Goal: Task Accomplishment & Management: Use online tool/utility

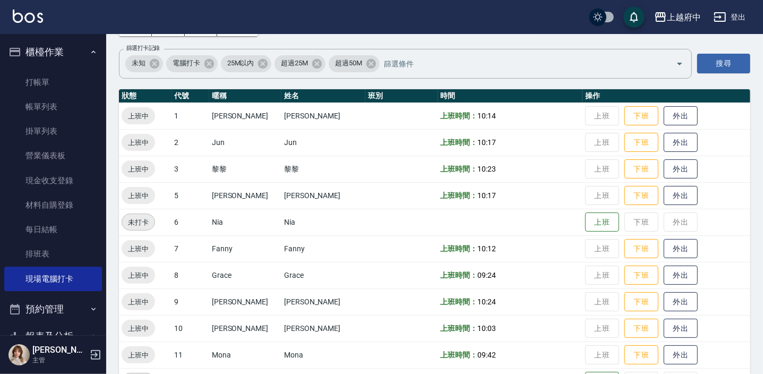
scroll to position [52, 0]
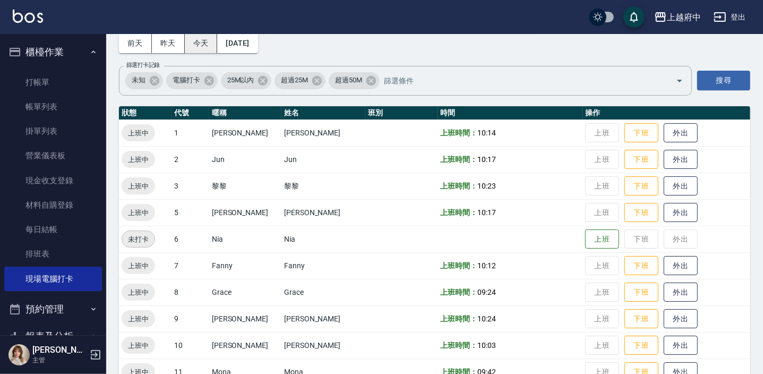
click at [197, 42] on button "今天" at bounding box center [201, 43] width 33 height 20
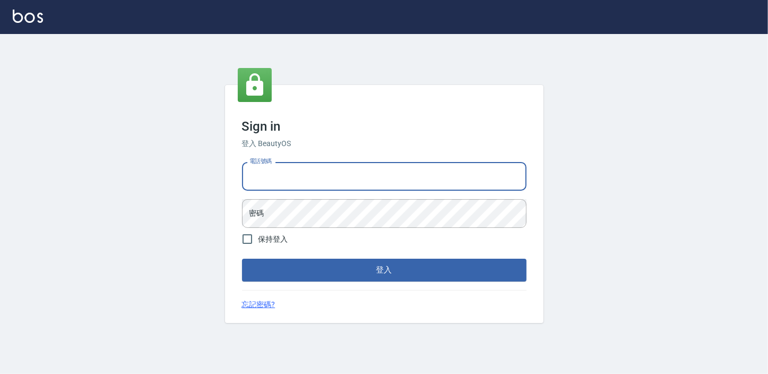
click at [351, 169] on input "電話號碼" at bounding box center [384, 176] width 285 height 29
type input "0911903627"
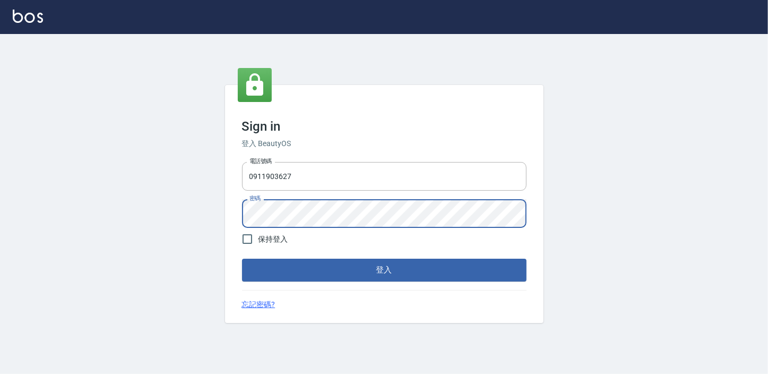
click at [242, 259] on button "登入" at bounding box center [384, 270] width 285 height 22
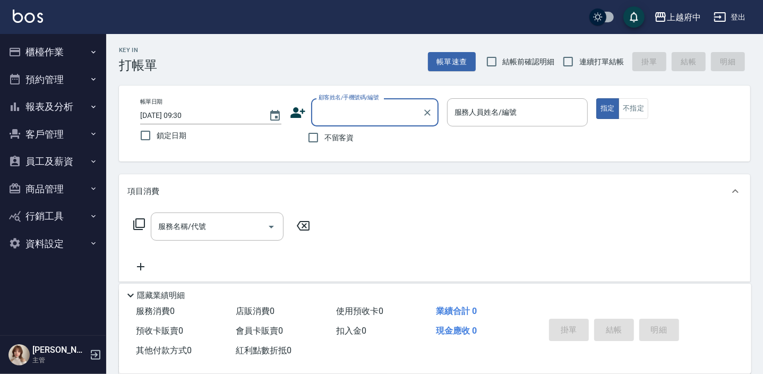
click at [62, 110] on button "報表及分析" at bounding box center [53, 107] width 98 height 28
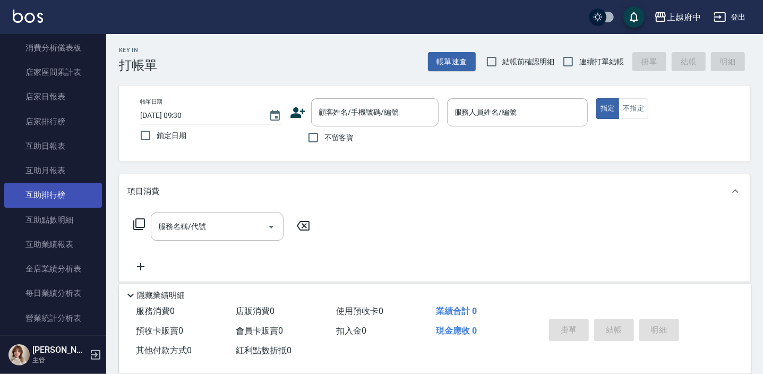
scroll to position [144, 0]
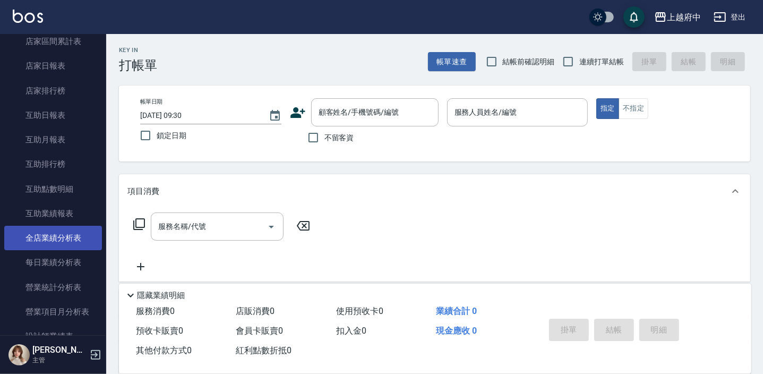
click at [65, 233] on link "全店業績分析表" at bounding box center [53, 238] width 98 height 24
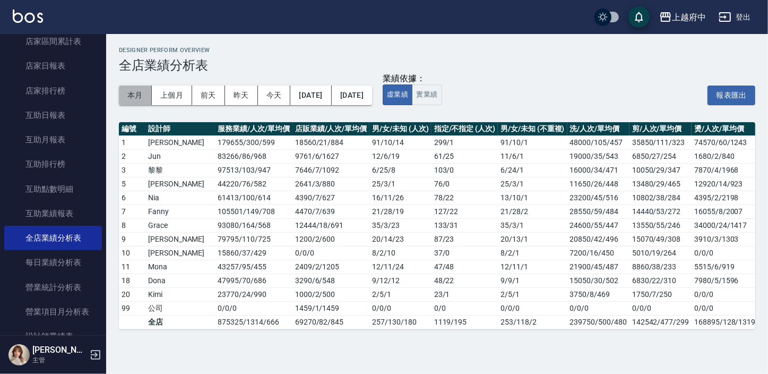
click at [144, 97] on button "本月" at bounding box center [135, 96] width 33 height 20
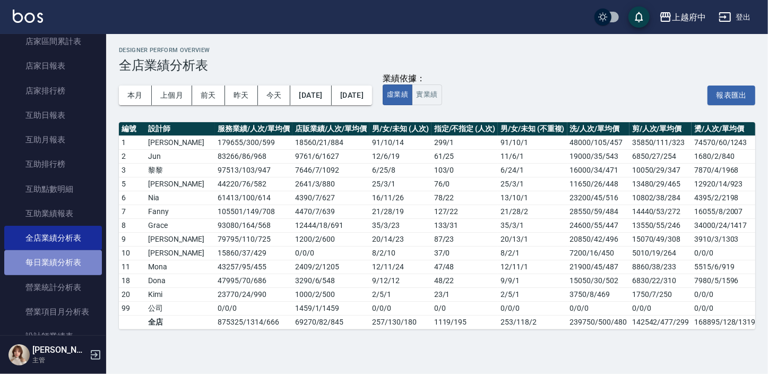
click at [55, 261] on link "每日業績分析表" at bounding box center [53, 262] width 98 height 24
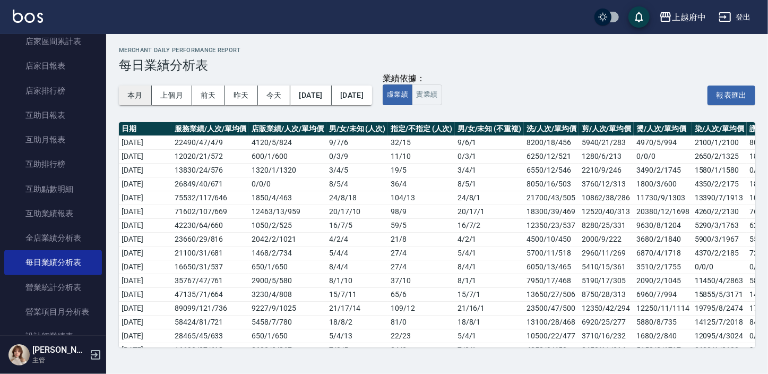
click at [138, 90] on button "本月" at bounding box center [135, 96] width 33 height 20
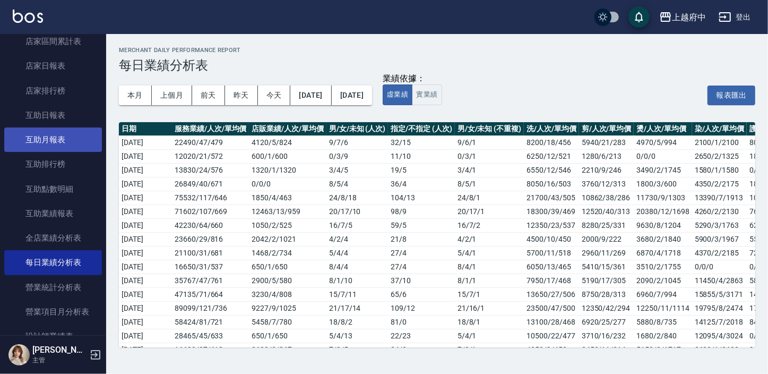
click at [46, 132] on link "互助月報表" at bounding box center [53, 139] width 98 height 24
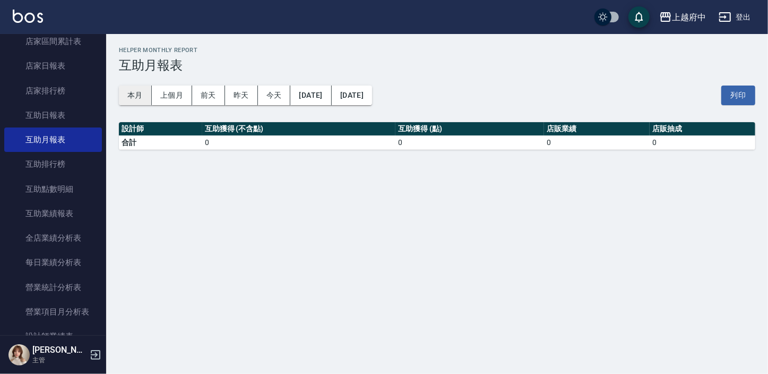
click at [126, 89] on button "本月" at bounding box center [135, 96] width 33 height 20
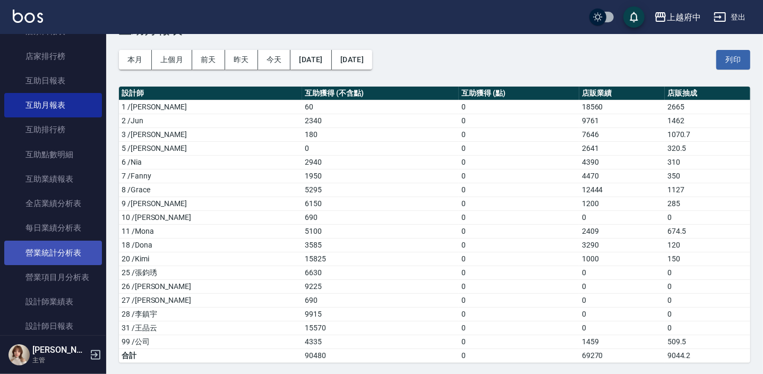
scroll to position [193, 0]
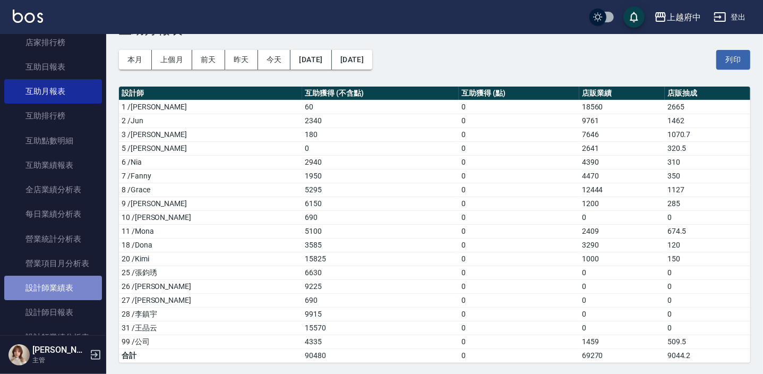
click at [64, 287] on link "設計師業績表" at bounding box center [53, 288] width 98 height 24
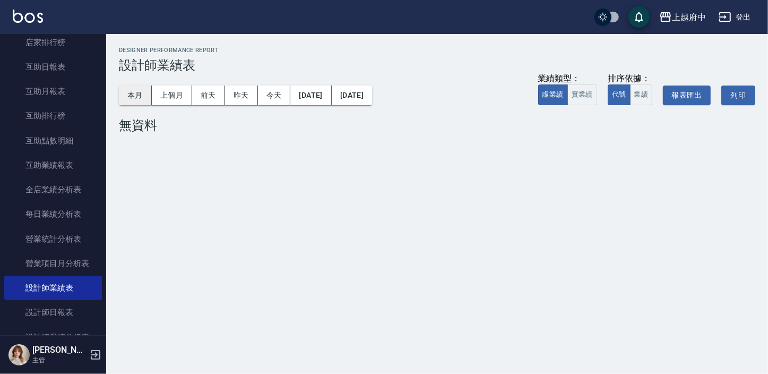
click at [120, 99] on button "本月" at bounding box center [135, 96] width 33 height 20
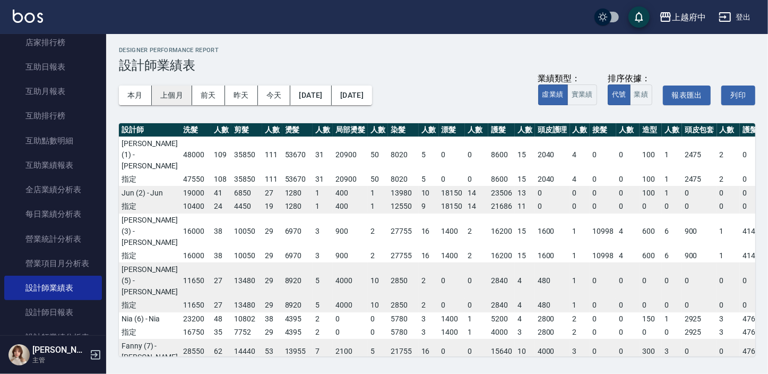
click at [170, 97] on button "上個月" at bounding box center [172, 96] width 40 height 20
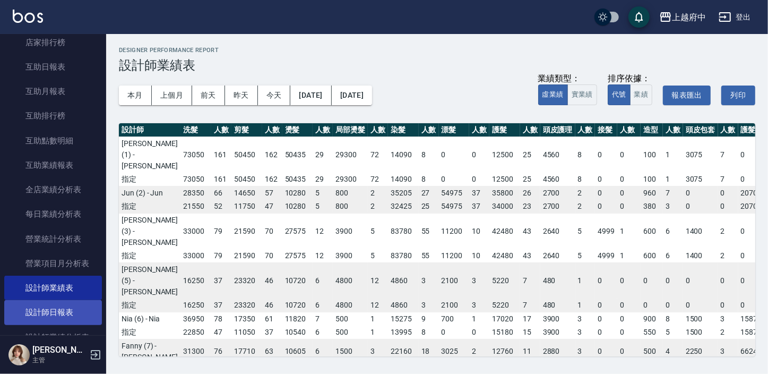
click at [69, 302] on link "設計師日報表" at bounding box center [53, 312] width 98 height 24
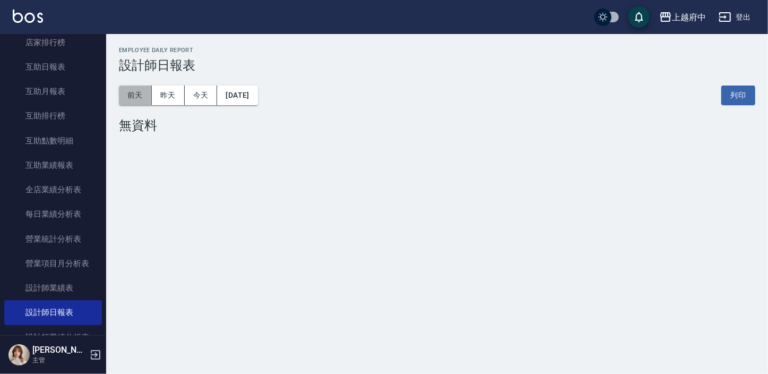
click at [150, 97] on button "前天" at bounding box center [135, 96] width 33 height 20
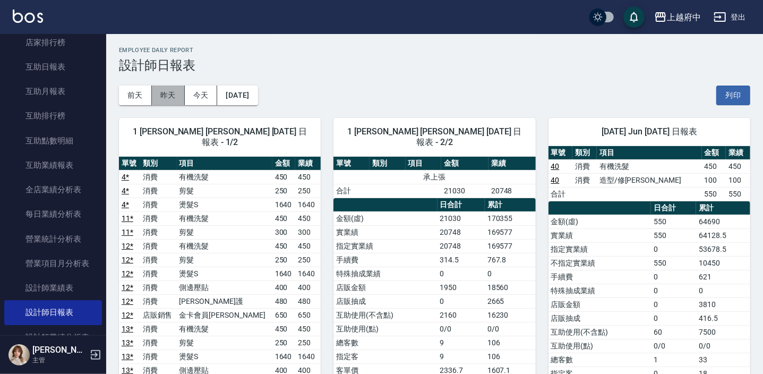
click at [176, 96] on button "昨天" at bounding box center [168, 96] width 33 height 20
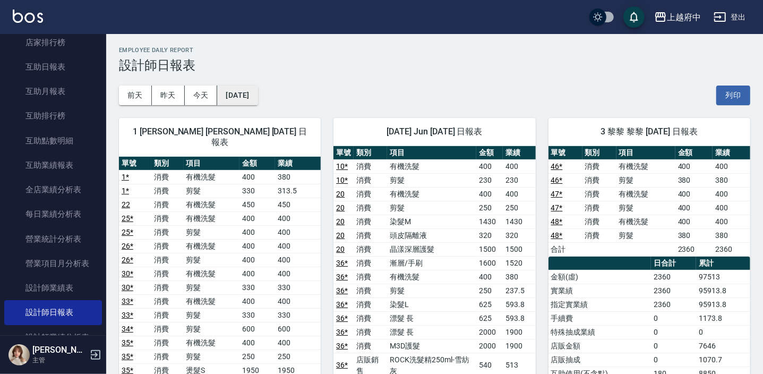
click at [251, 87] on button "2025/09/21" at bounding box center [237, 96] width 40 height 20
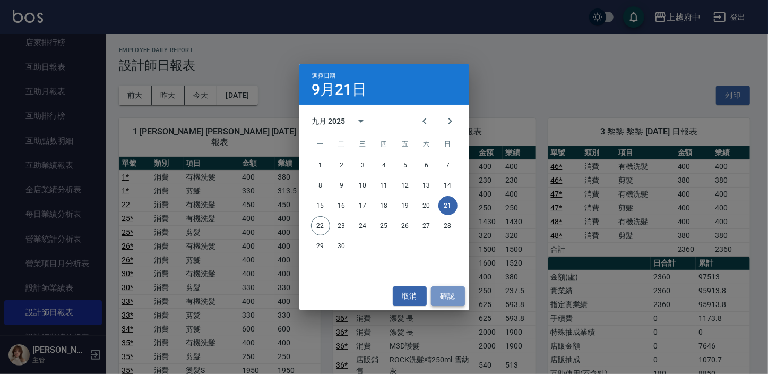
click at [439, 301] on button "確認" at bounding box center [448, 296] width 34 height 20
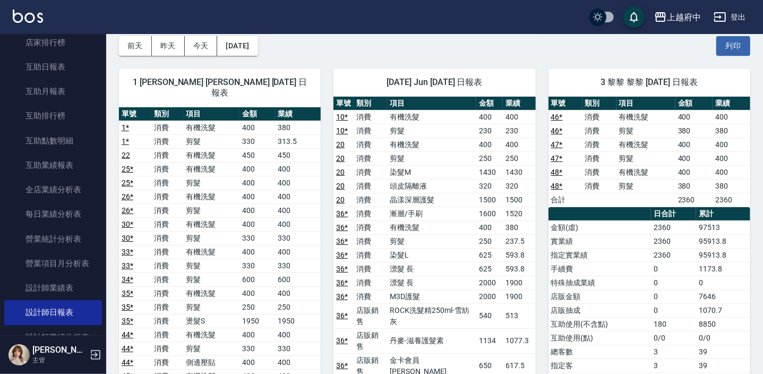
scroll to position [48, 0]
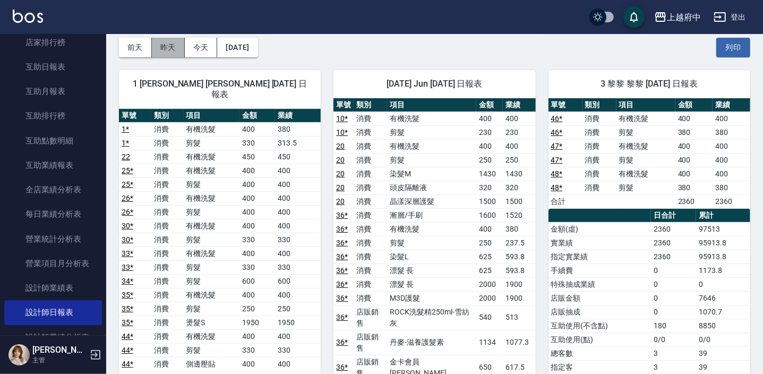
click at [176, 46] on button "昨天" at bounding box center [168, 48] width 33 height 20
click at [144, 52] on button "前天" at bounding box center [135, 48] width 33 height 20
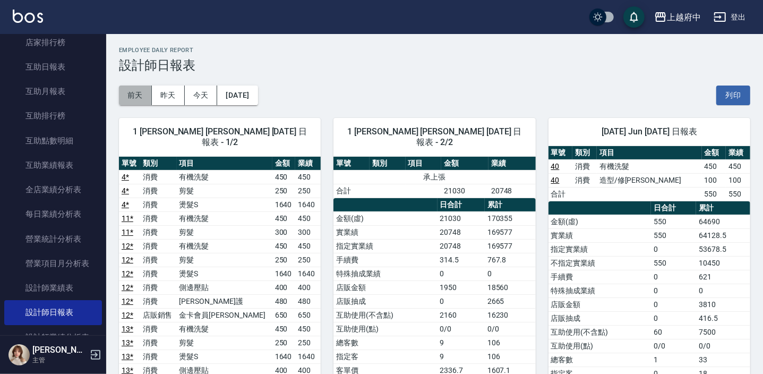
click at [132, 98] on button "前天" at bounding box center [135, 96] width 33 height 20
click at [141, 95] on button "前天" at bounding box center [135, 96] width 33 height 20
click at [171, 102] on button "昨天" at bounding box center [168, 96] width 33 height 20
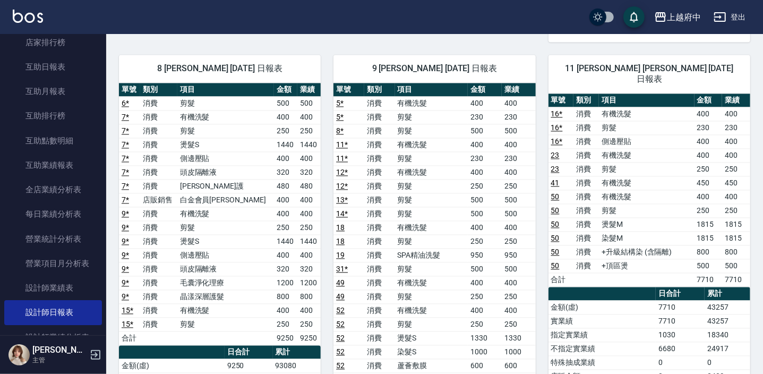
scroll to position [1448, 0]
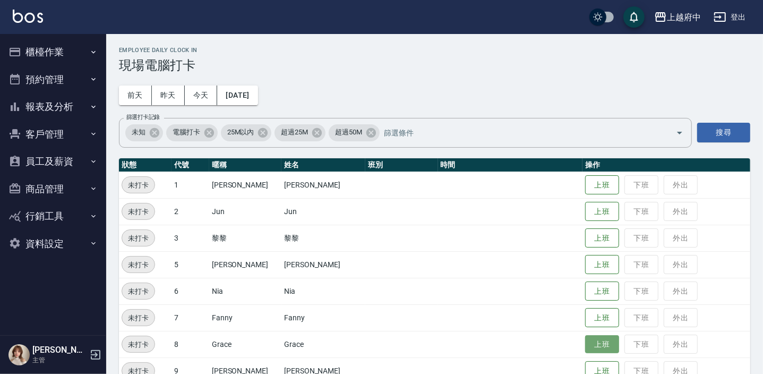
click at [585, 347] on button "上班" at bounding box center [602, 344] width 34 height 19
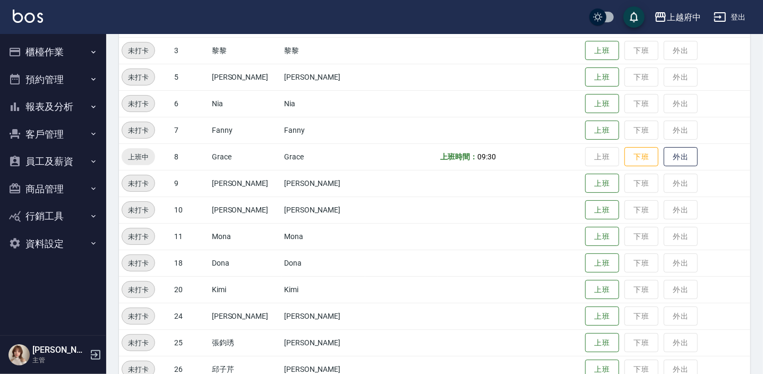
scroll to position [241, 0]
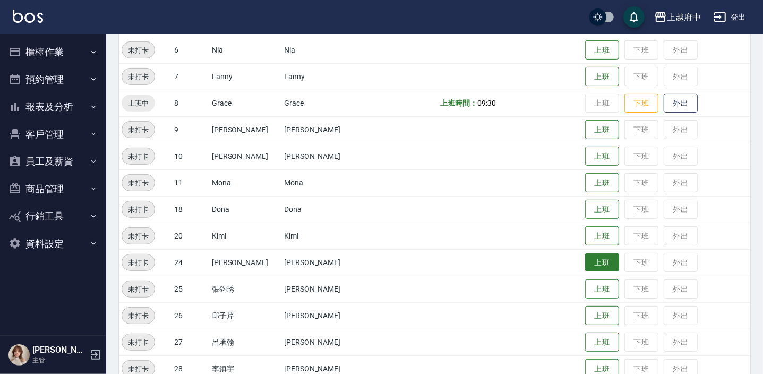
click at [585, 259] on button "上班" at bounding box center [602, 262] width 34 height 19
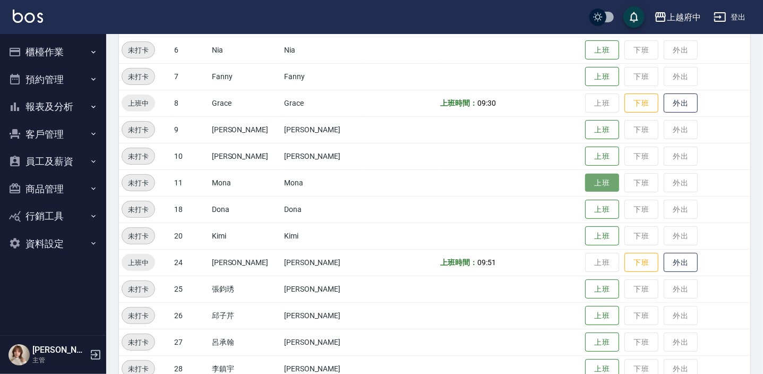
click at [585, 174] on button "上班" at bounding box center [602, 183] width 34 height 19
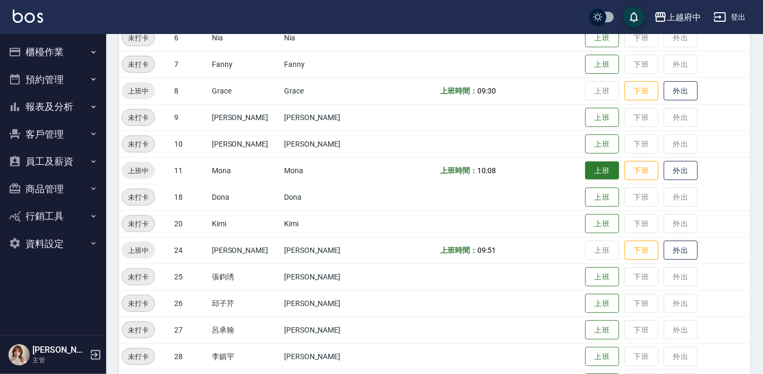
scroll to position [341, 0]
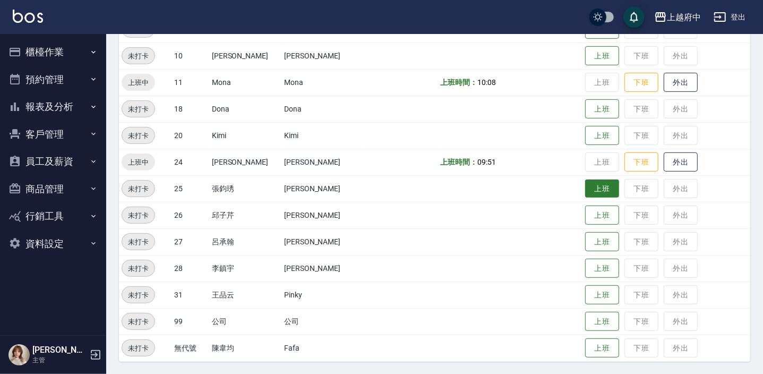
click at [598, 188] on button "上班" at bounding box center [602, 188] width 34 height 19
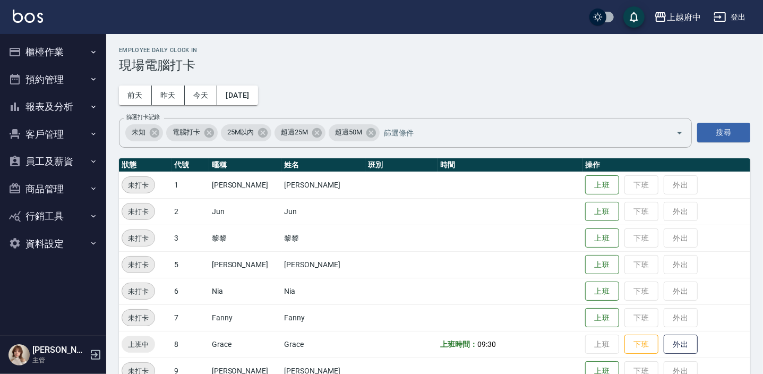
scroll to position [0, 0]
click at [591, 218] on button "上班" at bounding box center [602, 211] width 34 height 19
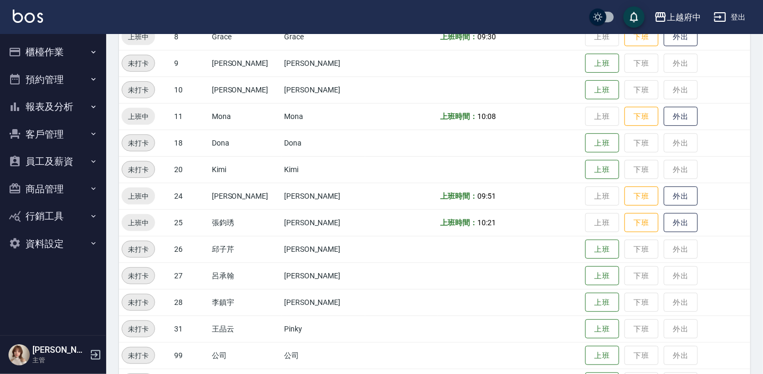
scroll to position [293, 0]
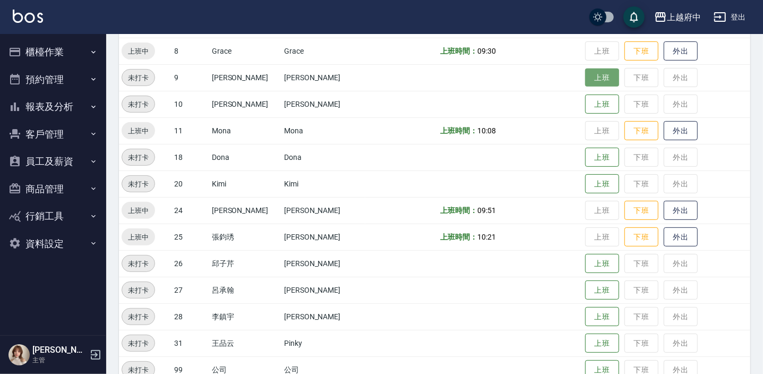
click at [585, 80] on button "上班" at bounding box center [602, 78] width 34 height 19
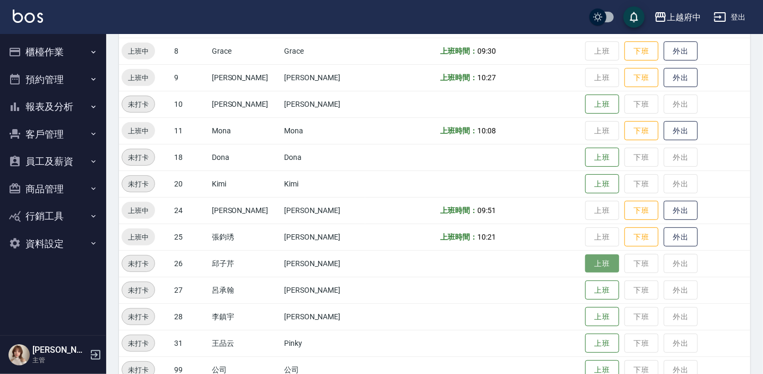
click at [592, 265] on button "上班" at bounding box center [602, 263] width 34 height 19
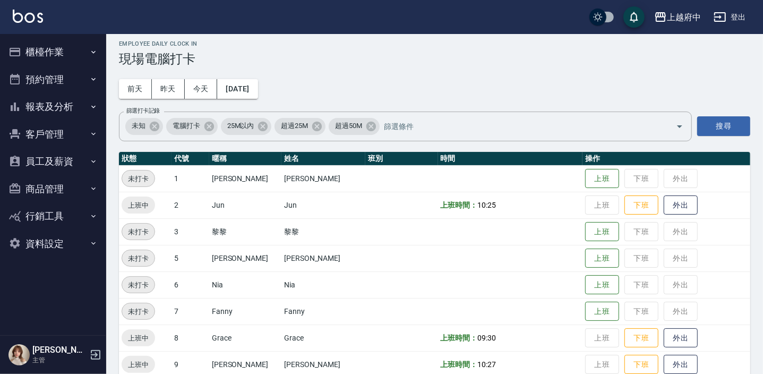
scroll to position [4, 0]
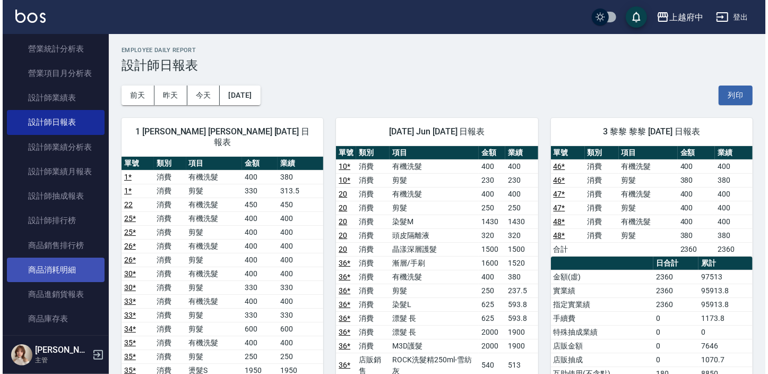
scroll to position [386, 0]
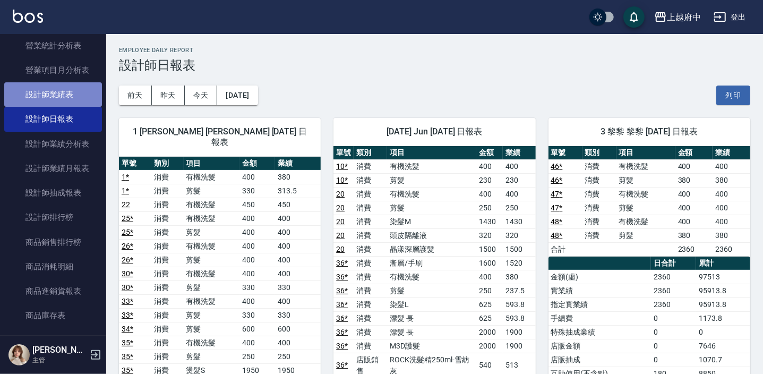
click at [67, 93] on link "設計師業績表" at bounding box center [53, 94] width 98 height 24
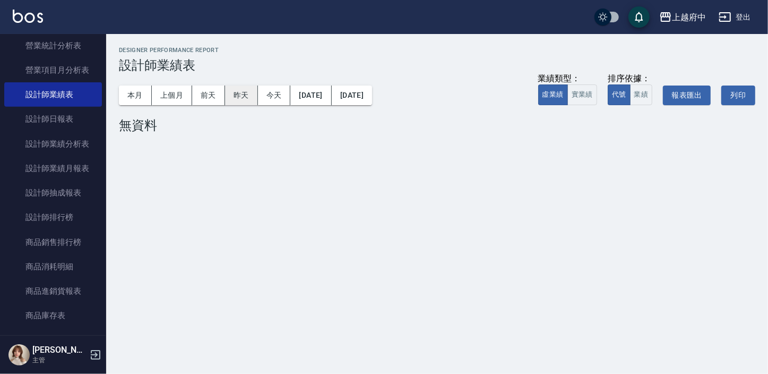
click at [238, 95] on button "昨天" at bounding box center [241, 96] width 33 height 20
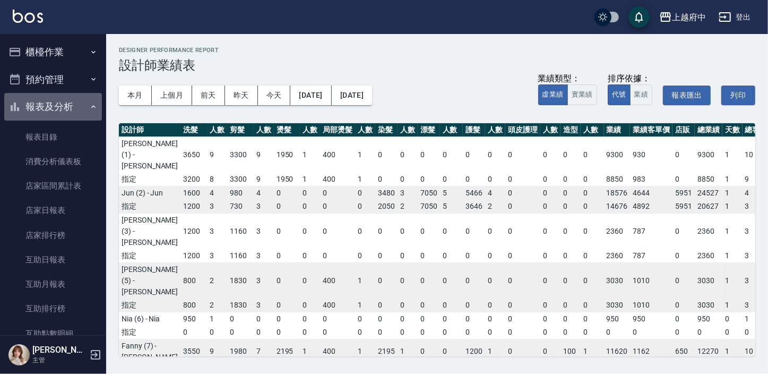
click at [59, 99] on button "報表及分析" at bounding box center [53, 107] width 98 height 28
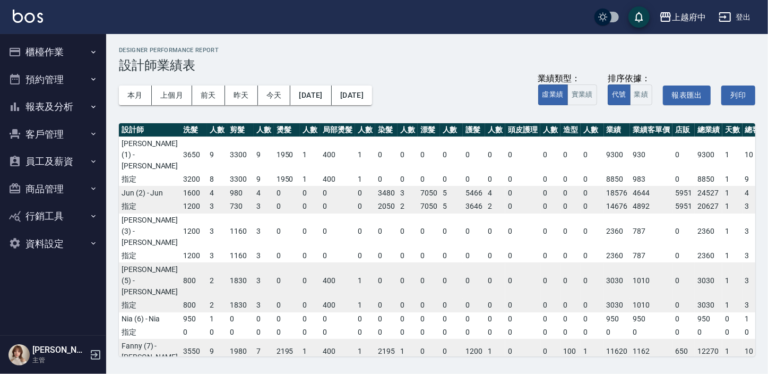
click at [42, 48] on button "櫃檯作業" at bounding box center [53, 52] width 98 height 28
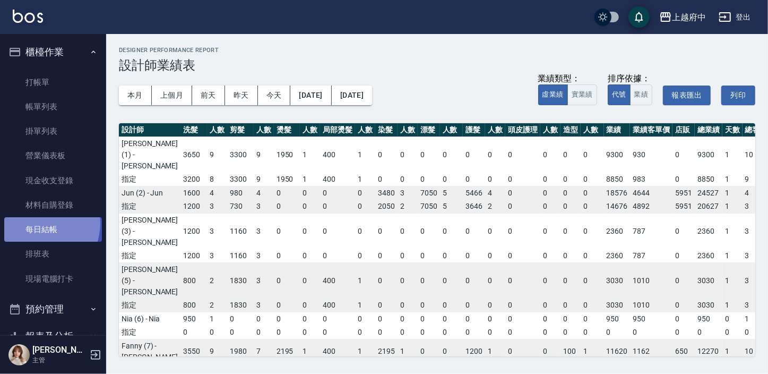
click at [33, 223] on link "每日結帳" at bounding box center [53, 229] width 98 height 24
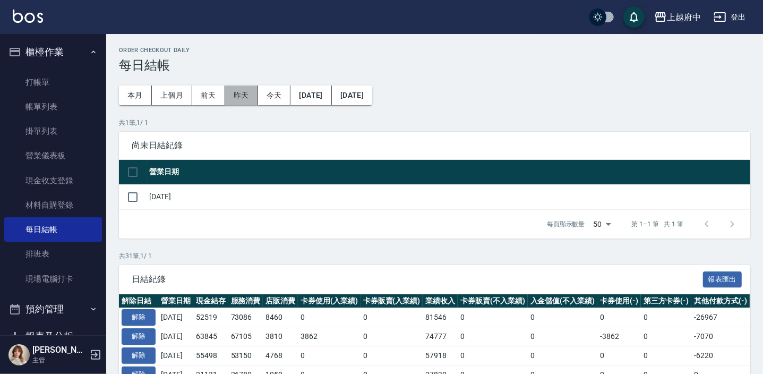
click at [244, 94] on button "昨天" at bounding box center [241, 96] width 33 height 20
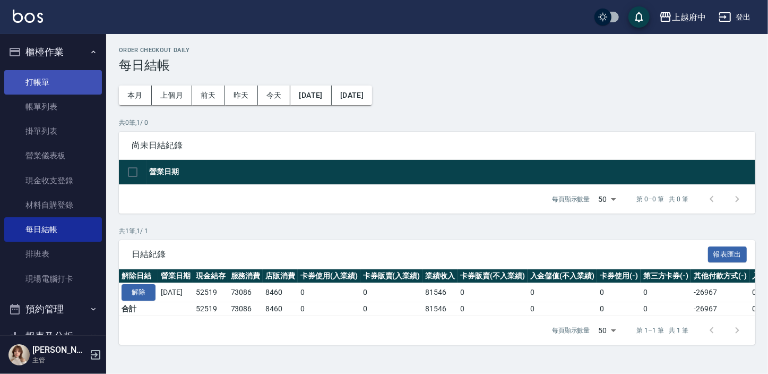
click at [44, 79] on link "打帳單" at bounding box center [53, 82] width 98 height 24
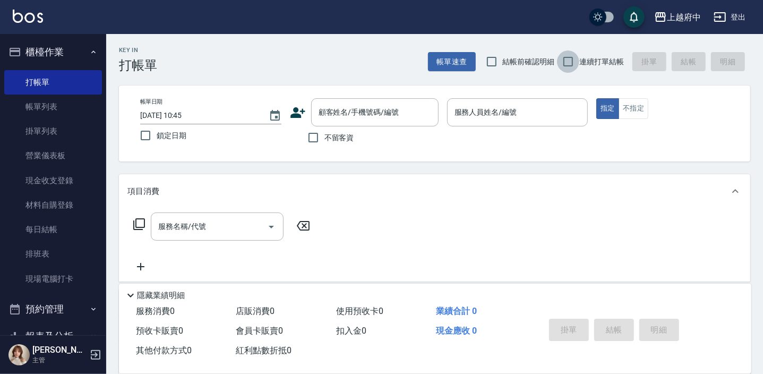
click at [566, 59] on input "連續打單結帳" at bounding box center [568, 61] width 22 height 22
checkbox input "true"
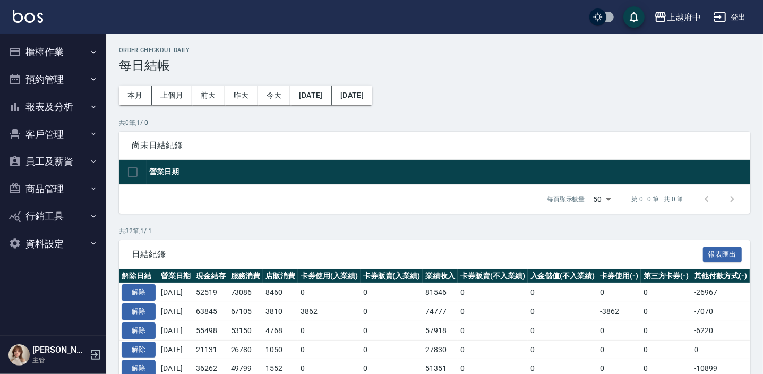
click at [50, 131] on button "客戶管理" at bounding box center [53, 135] width 98 height 28
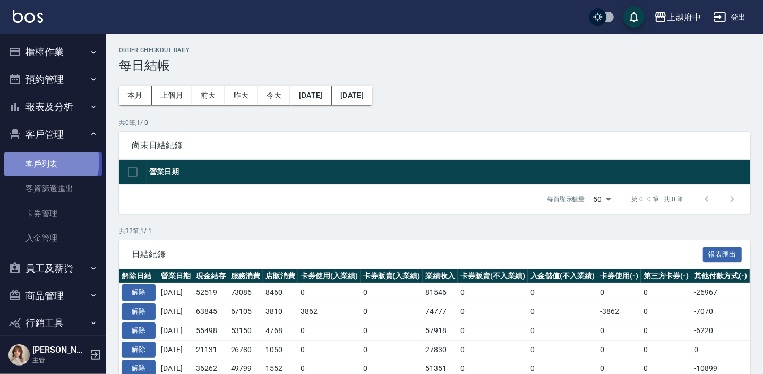
click at [45, 161] on link "客戶列表" at bounding box center [53, 164] width 98 height 24
